Goal: Task Accomplishment & Management: Manage account settings

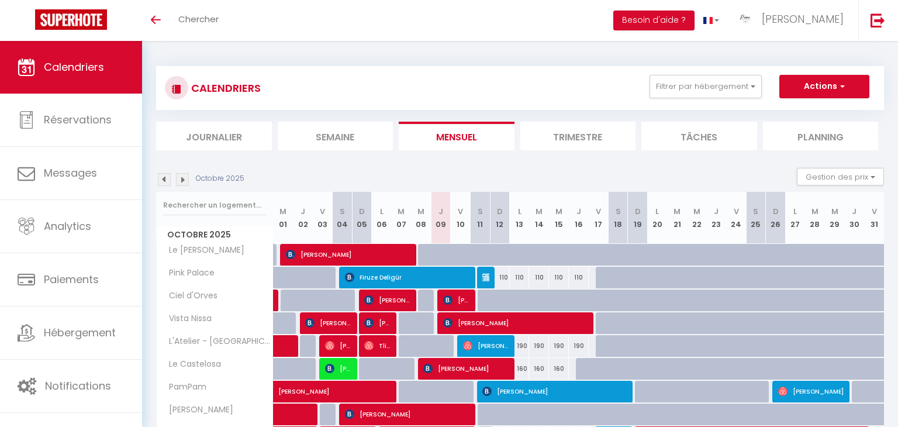
select select
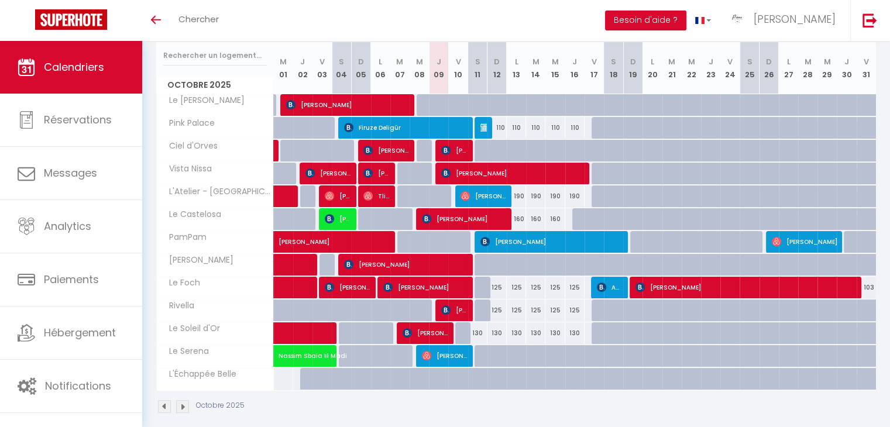
scroll to position [160, 0]
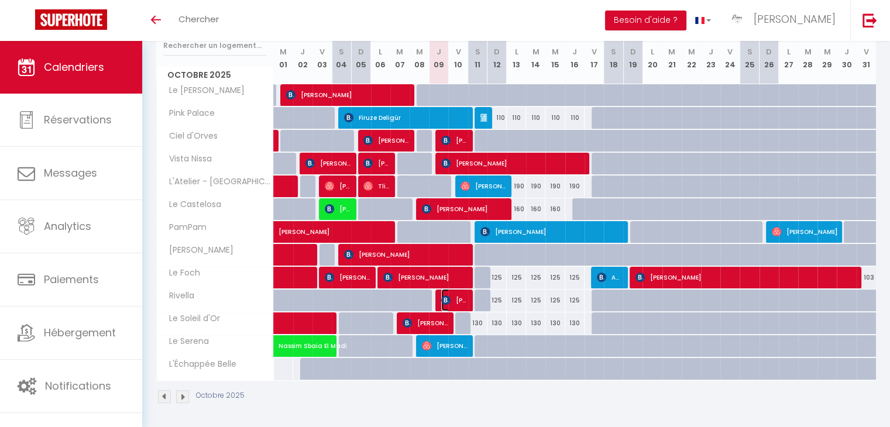
click at [458, 299] on span "[PERSON_NAME]" at bounding box center [454, 300] width 26 height 22
select select "OK"
select select "0"
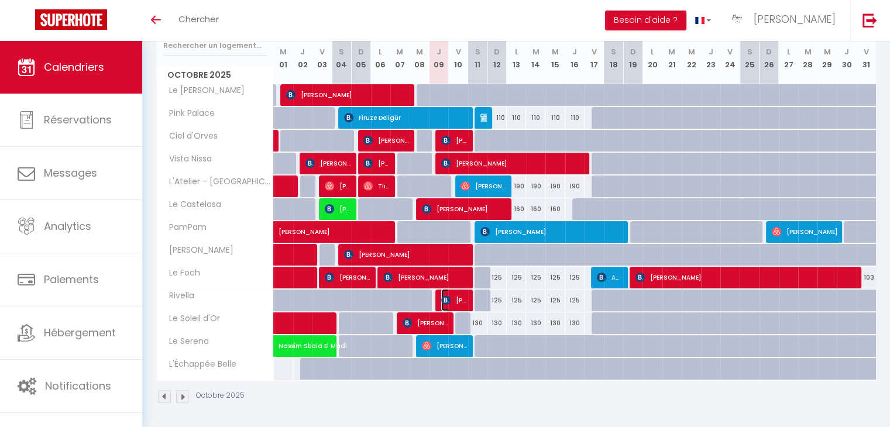
select select "1"
select select
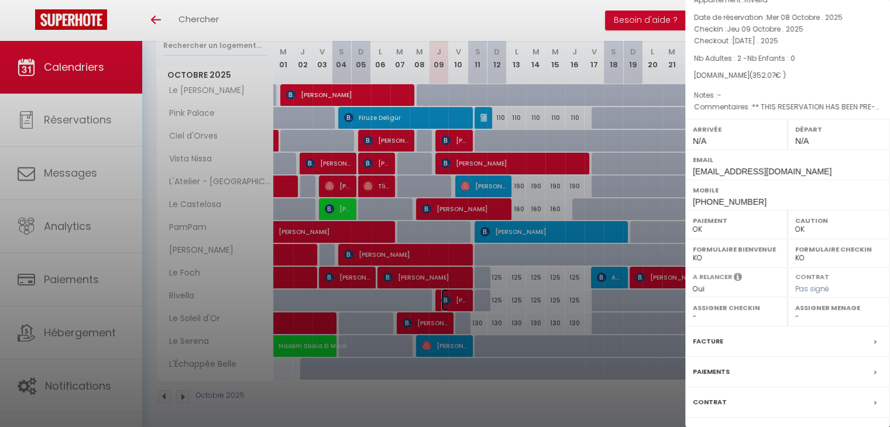
scroll to position [0, 0]
